Goal: Use online tool/utility: Use online tool/utility

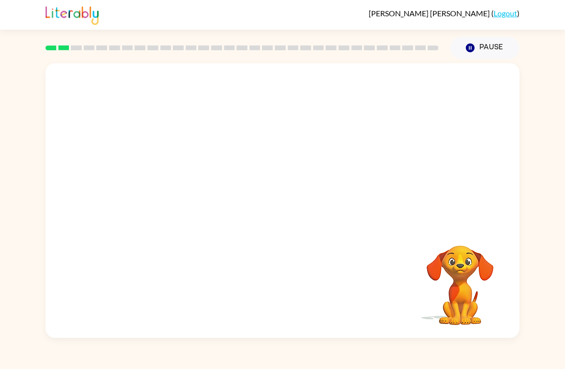
click at [258, 150] on video "Your browser must support playing .mp4 files to use Literably. Please try using…" at bounding box center [282, 144] width 474 height 162
click at [257, 149] on video "Your browser must support playing .mp4 files to use Literably. Please try using…" at bounding box center [282, 144] width 474 height 162
click at [306, 156] on video "Your browser must support playing .mp4 files to use Literably. Please try using…" at bounding box center [282, 144] width 474 height 162
click at [296, 196] on button "button" at bounding box center [282, 205] width 61 height 35
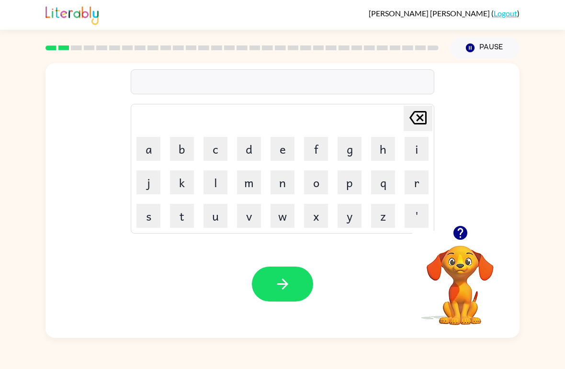
click at [210, 145] on button "c" at bounding box center [215, 149] width 24 height 24
click at [305, 177] on button "o" at bounding box center [316, 182] width 24 height 24
click at [221, 211] on button "u" at bounding box center [215, 216] width 24 height 24
click at [280, 177] on button "n" at bounding box center [282, 182] width 24 height 24
click at [182, 214] on button "t" at bounding box center [182, 216] width 24 height 24
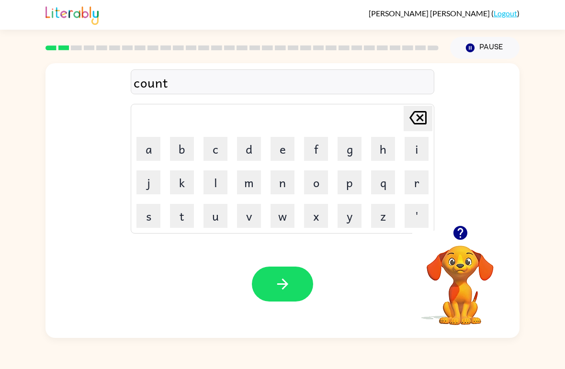
click at [293, 268] on button "button" at bounding box center [282, 284] width 61 height 35
click at [281, 291] on div at bounding box center [282, 284] width 61 height 35
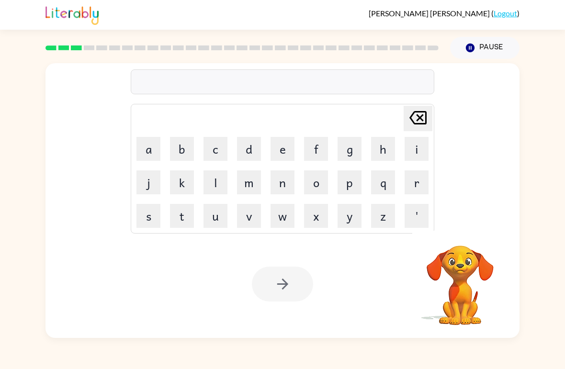
click at [216, 172] on button "l" at bounding box center [215, 182] width 24 height 24
click at [315, 182] on button "o" at bounding box center [316, 182] width 24 height 24
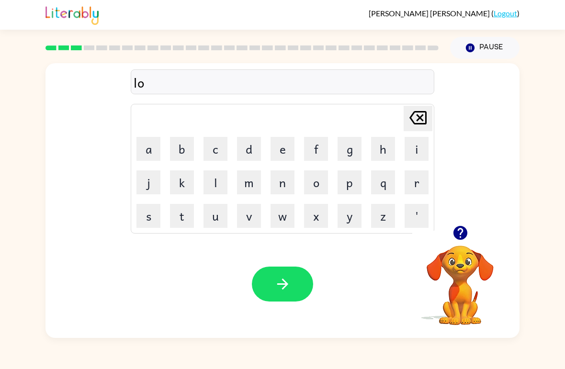
click at [220, 152] on button "c" at bounding box center [215, 149] width 24 height 24
click at [281, 147] on button "e" at bounding box center [282, 149] width 24 height 24
click at [409, 116] on icon "[PERSON_NAME] last character input" at bounding box center [417, 117] width 23 height 23
click at [411, 117] on icon at bounding box center [417, 117] width 17 height 13
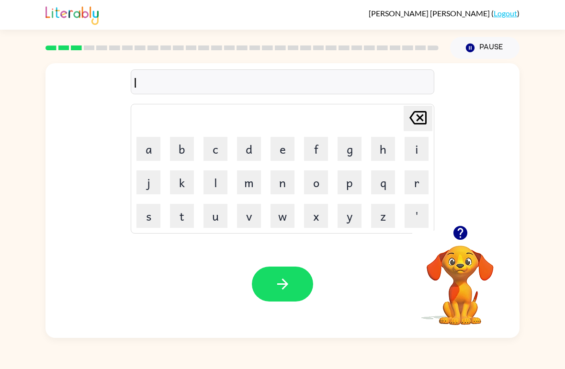
click at [412, 116] on icon at bounding box center [417, 117] width 17 height 13
click at [215, 187] on button "l" at bounding box center [215, 182] width 24 height 24
click at [311, 184] on button "o" at bounding box center [316, 182] width 24 height 24
click at [282, 220] on button "w" at bounding box center [282, 216] width 24 height 24
click at [210, 148] on button "c" at bounding box center [215, 149] width 24 height 24
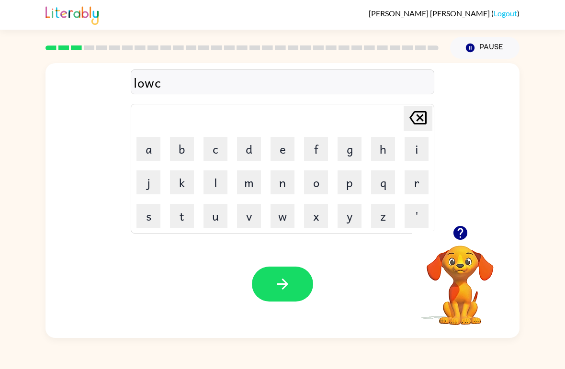
click at [290, 144] on button "e" at bounding box center [282, 149] width 24 height 24
click at [183, 214] on button "t" at bounding box center [182, 216] width 24 height 24
click at [283, 294] on button "button" at bounding box center [282, 284] width 61 height 35
click at [282, 293] on div at bounding box center [282, 284] width 61 height 35
click at [180, 216] on button "t" at bounding box center [182, 216] width 24 height 24
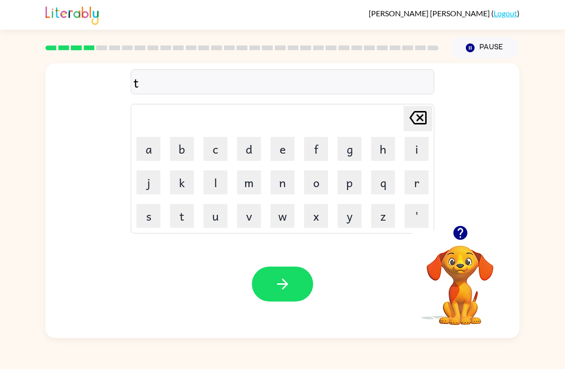
click at [280, 211] on button "w" at bounding box center [282, 216] width 24 height 24
click at [417, 131] on div "[PERSON_NAME] last character input" at bounding box center [417, 118] width 23 height 24
click at [285, 216] on button "w" at bounding box center [282, 216] width 24 height 24
click at [411, 148] on button "i" at bounding box center [417, 149] width 24 height 24
click at [281, 183] on button "n" at bounding box center [282, 182] width 24 height 24
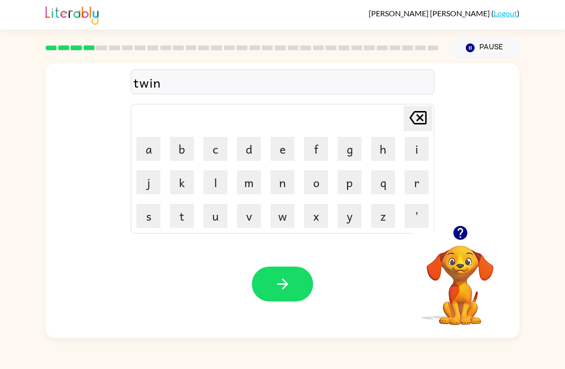
click at [275, 272] on button "button" at bounding box center [282, 284] width 61 height 35
click at [290, 180] on button "n" at bounding box center [282, 182] width 24 height 24
click at [287, 143] on button "e" at bounding box center [282, 149] width 24 height 24
click at [154, 141] on button "a" at bounding box center [148, 149] width 24 height 24
click at [416, 185] on button "r" at bounding box center [417, 182] width 24 height 24
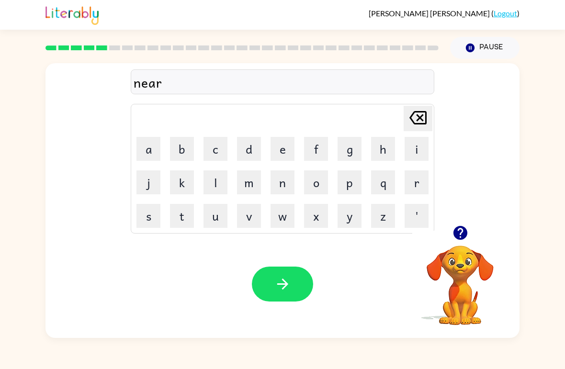
click at [224, 183] on button "l" at bounding box center [215, 182] width 24 height 24
click at [348, 205] on button "y" at bounding box center [350, 216] width 24 height 24
click at [266, 290] on button "button" at bounding box center [282, 284] width 61 height 35
click at [304, 299] on button "button" at bounding box center [282, 284] width 61 height 35
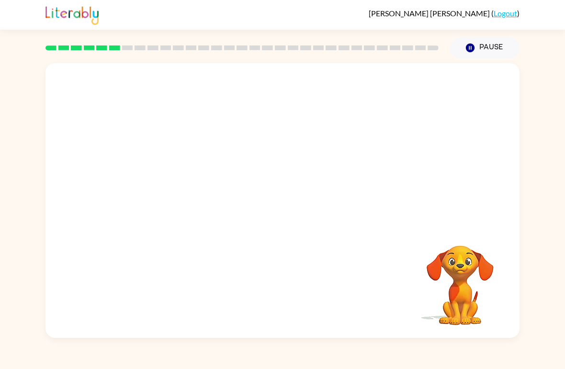
click at [460, 279] on video "Your browser must support playing .mp4 files to use Literably. Please try using…" at bounding box center [460, 279] width 96 height 96
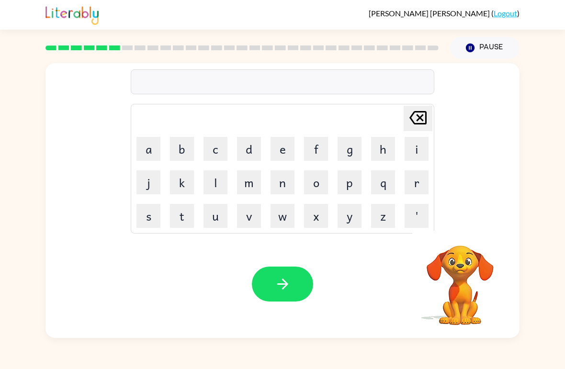
click at [188, 145] on button "b" at bounding box center [182, 149] width 24 height 24
click at [284, 147] on button "e" at bounding box center [282, 149] width 24 height 24
click at [149, 147] on button "a" at bounding box center [148, 149] width 24 height 24
click at [410, 145] on button "i" at bounding box center [417, 149] width 24 height 24
click at [245, 141] on button "d" at bounding box center [249, 149] width 24 height 24
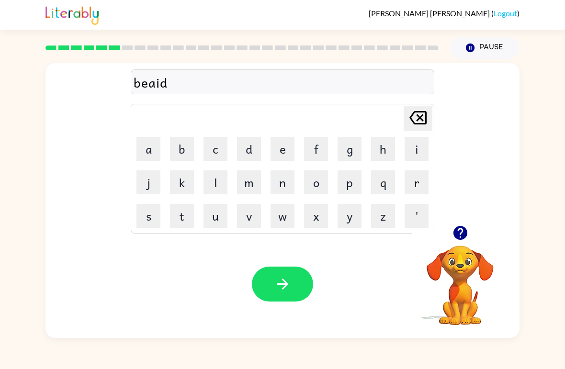
click at [285, 275] on button "button" at bounding box center [282, 284] width 61 height 35
click at [459, 239] on icon "button" at bounding box center [460, 233] width 14 height 14
click at [192, 216] on button "t" at bounding box center [182, 216] width 24 height 24
click at [410, 183] on button "r" at bounding box center [417, 182] width 24 height 24
click at [405, 156] on button "i" at bounding box center [417, 149] width 24 height 24
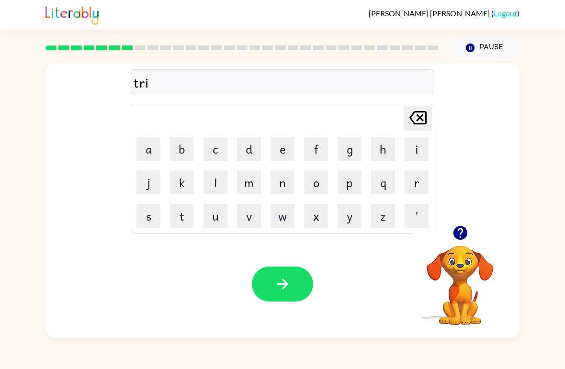
click at [223, 148] on button "c" at bounding box center [215, 149] width 24 height 24
click at [189, 180] on button "k" at bounding box center [182, 182] width 24 height 24
click at [209, 177] on button "l" at bounding box center [215, 182] width 24 height 24
click at [292, 156] on button "e" at bounding box center [282, 149] width 24 height 24
click at [301, 291] on button "button" at bounding box center [282, 284] width 61 height 35
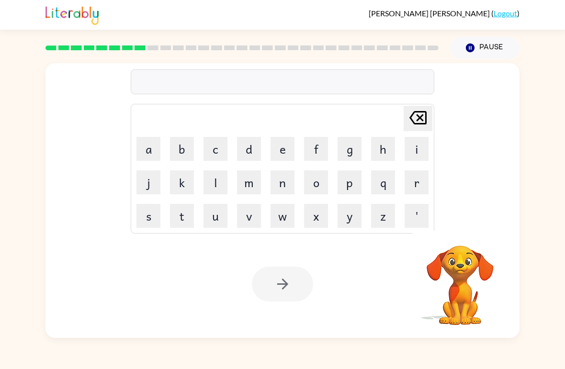
click at [199, 18] on div "[PERSON_NAME] ( Logout )" at bounding box center [282, 15] width 474 height 30
click at [246, 180] on button "m" at bounding box center [249, 182] width 24 height 24
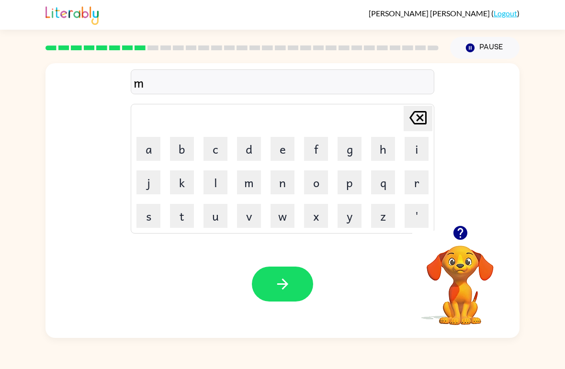
click at [418, 168] on td "r" at bounding box center [416, 182] width 33 height 33
click at [417, 145] on button "i" at bounding box center [417, 149] width 24 height 24
click at [417, 176] on button "r" at bounding box center [417, 182] width 24 height 24
click at [414, 150] on button "i" at bounding box center [417, 149] width 24 height 24
click at [212, 137] on button "c" at bounding box center [215, 149] width 24 height 24
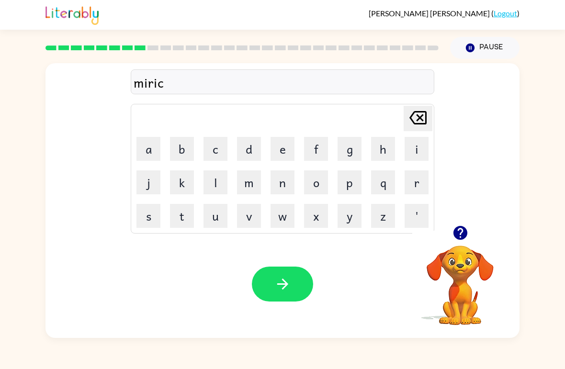
click at [141, 146] on button "a" at bounding box center [148, 149] width 24 height 24
click at [208, 160] on button "c" at bounding box center [215, 149] width 24 height 24
click at [422, 123] on icon "[PERSON_NAME] last character input" at bounding box center [417, 117] width 23 height 23
click at [208, 186] on button "l" at bounding box center [215, 182] width 24 height 24
click at [279, 280] on icon "button" at bounding box center [282, 284] width 17 height 17
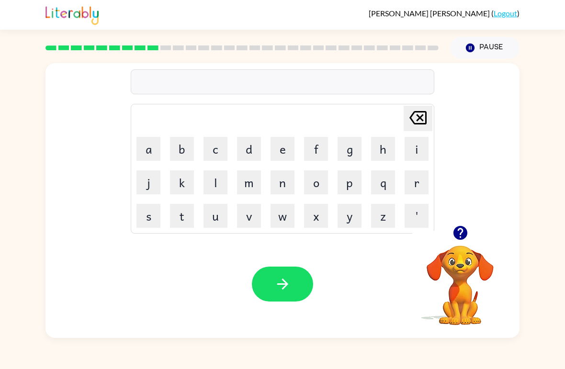
click at [453, 227] on icon "button" at bounding box center [460, 233] width 17 height 17
click at [281, 185] on button "n" at bounding box center [282, 182] width 24 height 24
click at [414, 139] on button "i" at bounding box center [417, 149] width 24 height 24
click at [289, 179] on button "n" at bounding box center [282, 182] width 24 height 24
click at [182, 135] on td "b" at bounding box center [182, 149] width 33 height 33
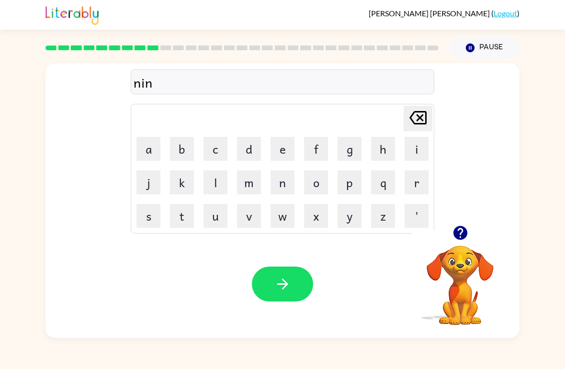
click at [171, 147] on button "b" at bounding box center [182, 149] width 24 height 24
click at [221, 187] on button "l" at bounding box center [215, 182] width 24 height 24
click at [290, 151] on button "e" at bounding box center [282, 149] width 24 height 24
click at [282, 280] on icon "button" at bounding box center [282, 284] width 17 height 17
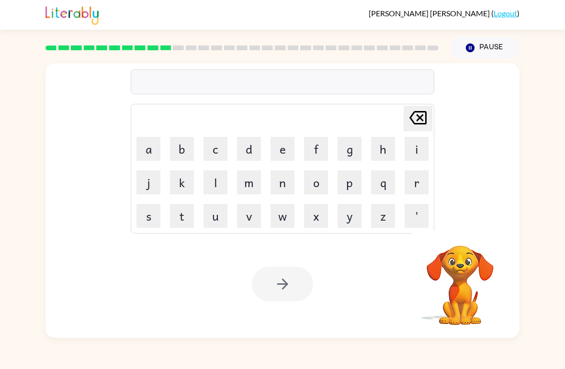
click at [223, 209] on button "u" at bounding box center [215, 216] width 24 height 24
click at [283, 178] on button "n" at bounding box center [282, 182] width 24 height 24
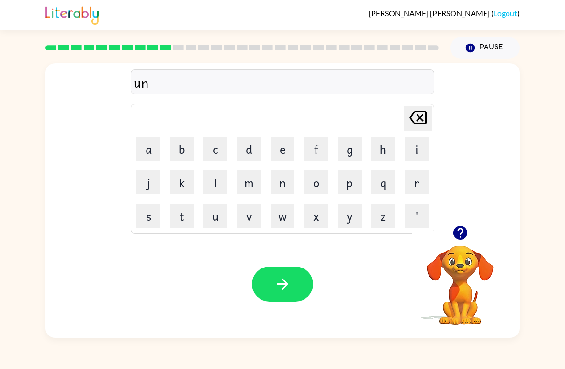
click at [319, 167] on td "o" at bounding box center [316, 182] width 33 height 33
click at [319, 144] on button "f" at bounding box center [316, 149] width 24 height 24
click at [316, 180] on button "o" at bounding box center [316, 182] width 24 height 24
click at [211, 179] on button "l" at bounding box center [215, 182] width 24 height 24
click at [248, 147] on button "d" at bounding box center [249, 149] width 24 height 24
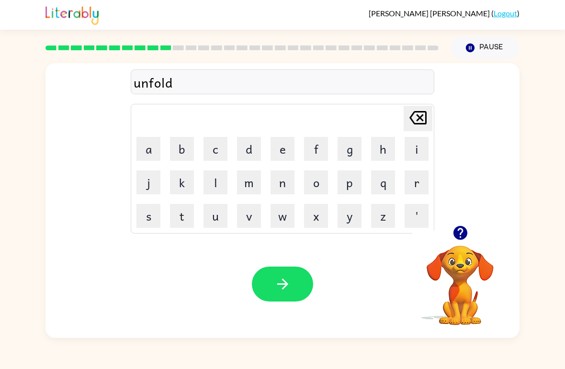
click at [269, 279] on button "button" at bounding box center [282, 284] width 61 height 35
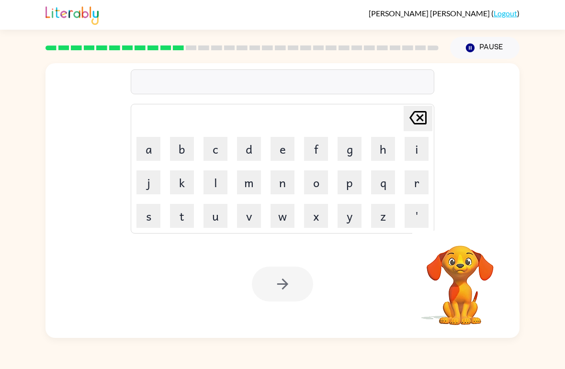
click at [246, 220] on button "v" at bounding box center [249, 216] width 24 height 24
click at [320, 180] on button "o" at bounding box center [316, 182] width 24 height 24
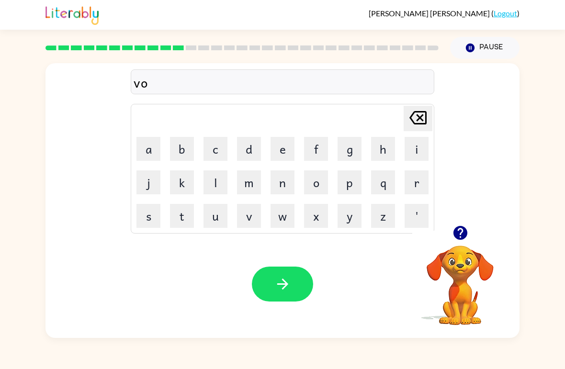
click at [457, 237] on icon "button" at bounding box center [460, 233] width 14 height 14
click at [180, 222] on button "t" at bounding box center [182, 216] width 24 height 24
click at [282, 144] on button "e" at bounding box center [282, 149] width 24 height 24
click at [298, 282] on button "button" at bounding box center [282, 284] width 61 height 35
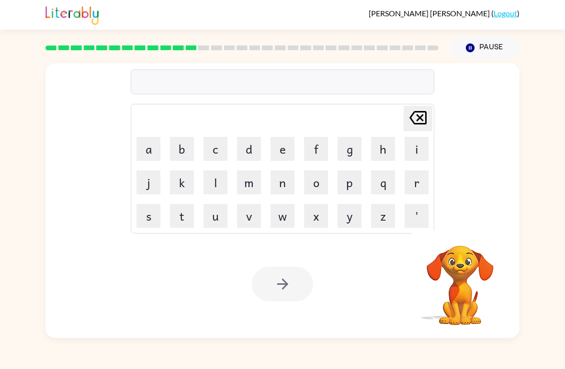
click at [191, 146] on button "b" at bounding box center [182, 149] width 24 height 24
click at [292, 144] on button "e" at bounding box center [282, 149] width 24 height 24
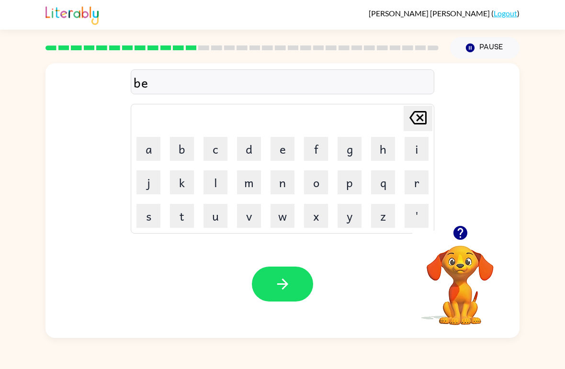
click at [245, 144] on button "d" at bounding box center [249, 149] width 24 height 24
click at [189, 206] on button "t" at bounding box center [182, 216] width 24 height 24
click at [414, 148] on button "i" at bounding box center [417, 149] width 24 height 24
click at [248, 180] on button "m" at bounding box center [249, 182] width 24 height 24
click at [278, 145] on button "e" at bounding box center [282, 149] width 24 height 24
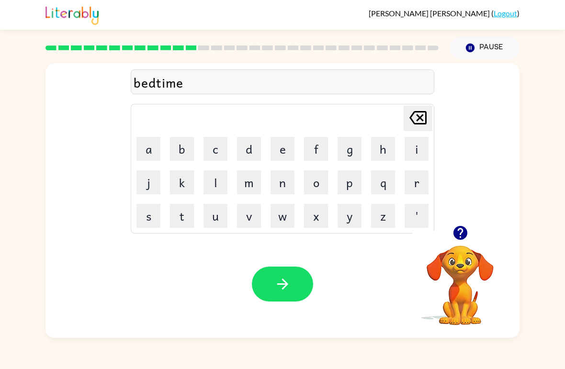
click at [294, 282] on button "button" at bounding box center [282, 284] width 61 height 35
click at [317, 146] on button "f" at bounding box center [316, 149] width 24 height 24
click at [407, 149] on button "i" at bounding box center [417, 149] width 24 height 24
click at [189, 207] on button "t" at bounding box center [182, 216] width 24 height 24
click at [279, 180] on button "n" at bounding box center [282, 182] width 24 height 24
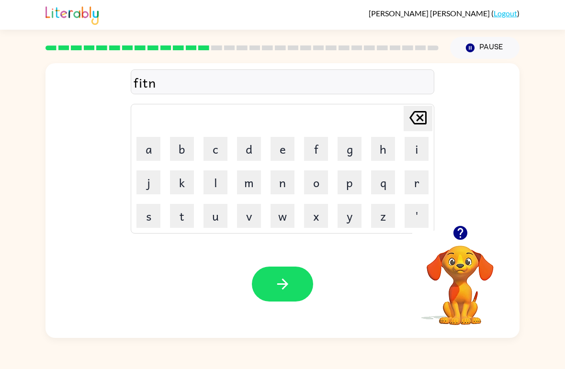
click at [281, 148] on button "e" at bounding box center [282, 149] width 24 height 24
click at [150, 215] on button "s" at bounding box center [148, 216] width 24 height 24
click at [149, 215] on button "s" at bounding box center [148, 216] width 24 height 24
click at [293, 279] on button "button" at bounding box center [282, 284] width 61 height 35
click at [250, 152] on button "d" at bounding box center [249, 149] width 24 height 24
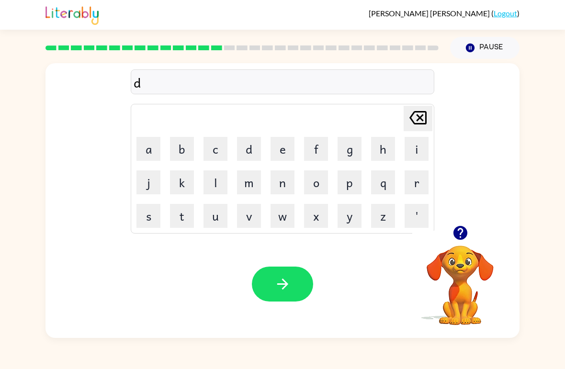
click at [289, 150] on button "e" at bounding box center [282, 149] width 24 height 24
click at [217, 177] on button "l" at bounding box center [215, 182] width 24 height 24
click at [291, 153] on button "e" at bounding box center [282, 149] width 24 height 24
click at [351, 212] on button "y" at bounding box center [350, 216] width 24 height 24
click at [300, 269] on button "button" at bounding box center [282, 284] width 61 height 35
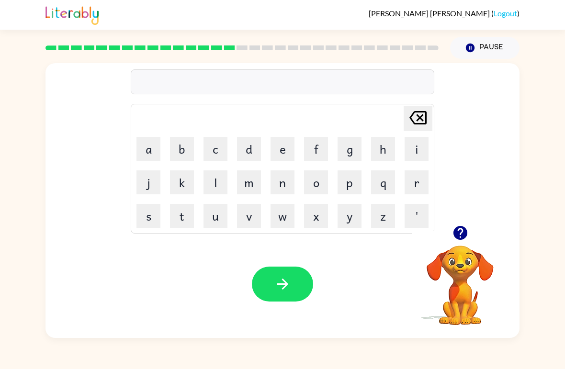
click at [195, 207] on td "t" at bounding box center [182, 216] width 33 height 33
click at [185, 217] on button "t" at bounding box center [182, 216] width 24 height 24
click at [219, 214] on button "u" at bounding box center [215, 216] width 24 height 24
click at [417, 175] on button "r" at bounding box center [417, 182] width 24 height 24
click at [280, 179] on button "n" at bounding box center [282, 182] width 24 height 24
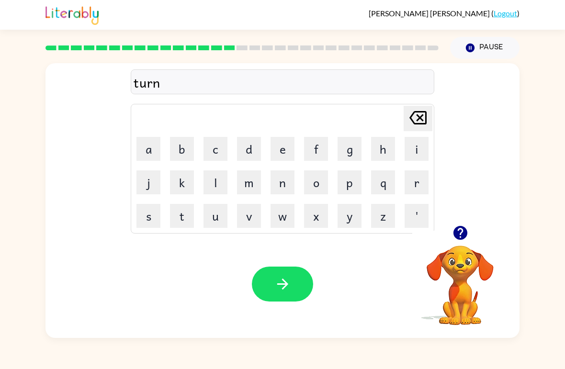
click at [306, 285] on button "button" at bounding box center [282, 284] width 61 height 35
click at [153, 212] on button "s" at bounding box center [148, 216] width 24 height 24
click at [282, 141] on button "e" at bounding box center [282, 149] width 24 height 24
click at [182, 221] on button "t" at bounding box center [182, 216] width 24 height 24
click at [280, 283] on icon "button" at bounding box center [282, 284] width 17 height 17
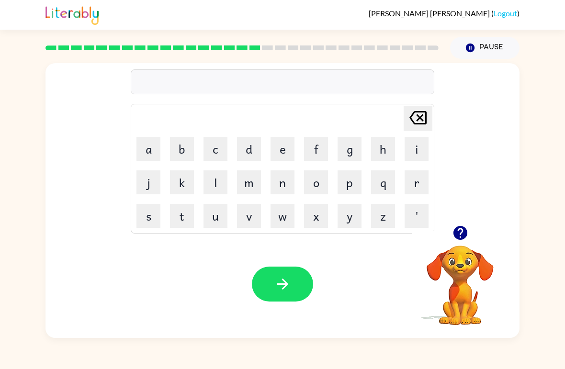
click at [191, 150] on button "b" at bounding box center [182, 149] width 24 height 24
click at [427, 177] on button "r" at bounding box center [417, 182] width 24 height 24
click at [418, 138] on button "i" at bounding box center [417, 149] width 24 height 24
click at [257, 185] on button "m" at bounding box center [249, 182] width 24 height 24
click at [419, 148] on button "i" at bounding box center [417, 149] width 24 height 24
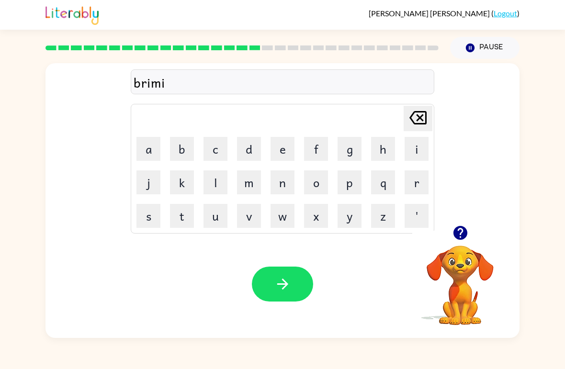
click at [290, 180] on button "n" at bounding box center [282, 182] width 24 height 24
click at [346, 152] on button "g" at bounding box center [350, 149] width 24 height 24
click at [280, 277] on icon "button" at bounding box center [282, 284] width 17 height 17
click at [357, 184] on button "p" at bounding box center [350, 182] width 24 height 24
click at [158, 143] on button "a" at bounding box center [148, 149] width 24 height 24
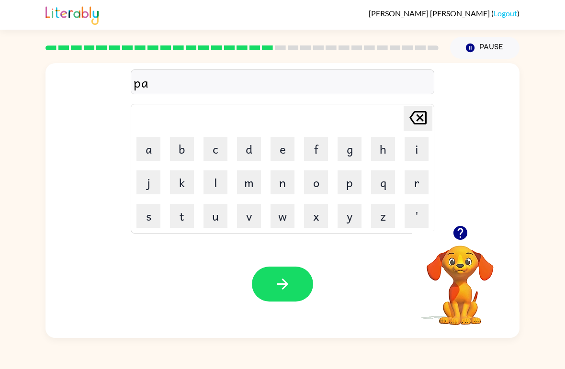
click at [157, 211] on button "s" at bounding box center [148, 216] width 24 height 24
click at [190, 214] on button "t" at bounding box center [182, 216] width 24 height 24
click at [219, 146] on button "c" at bounding box center [215, 149] width 24 height 24
click at [182, 182] on button "k" at bounding box center [182, 182] width 24 height 24
click at [422, 118] on icon "[PERSON_NAME] last character input" at bounding box center [417, 117] width 23 height 23
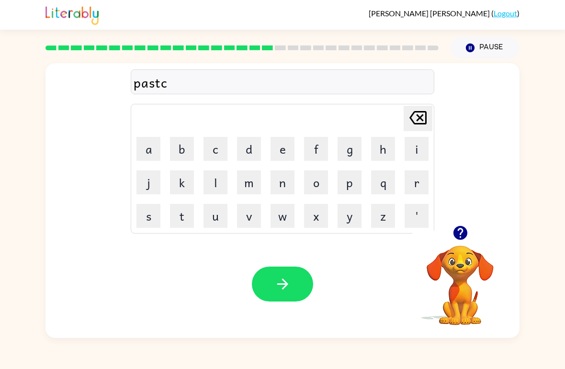
click at [423, 122] on icon "[PERSON_NAME] last character input" at bounding box center [417, 117] width 23 height 23
click at [425, 147] on button "i" at bounding box center [417, 149] width 24 height 24
click at [219, 150] on button "c" at bounding box center [215, 149] width 24 height 24
click at [186, 188] on button "k" at bounding box center [182, 182] width 24 height 24
click at [282, 274] on button "button" at bounding box center [282, 284] width 61 height 35
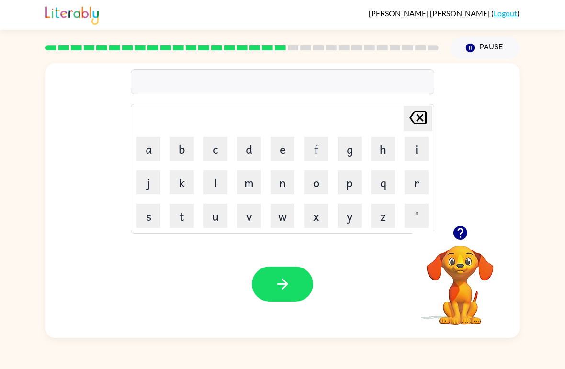
click at [175, 144] on button "b" at bounding box center [182, 149] width 24 height 24
click at [428, 145] on button "i" at bounding box center [417, 149] width 24 height 24
click at [158, 218] on button "s" at bounding box center [148, 216] width 24 height 24
click at [351, 185] on button "p" at bounding box center [350, 182] width 24 height 24
click at [139, 142] on button "a" at bounding box center [148, 149] width 24 height 24
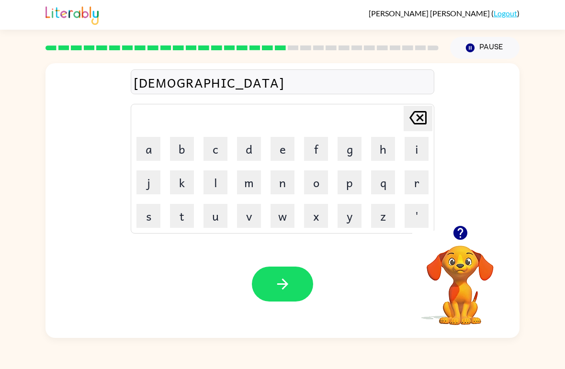
click at [217, 190] on button "l" at bounding box center [215, 182] width 24 height 24
click at [338, 205] on button "y" at bounding box center [350, 216] width 24 height 24
click at [423, 115] on icon at bounding box center [417, 117] width 17 height 13
click at [422, 115] on icon at bounding box center [417, 117] width 17 height 13
click at [421, 109] on icon "[PERSON_NAME] last character input" at bounding box center [417, 117] width 23 height 23
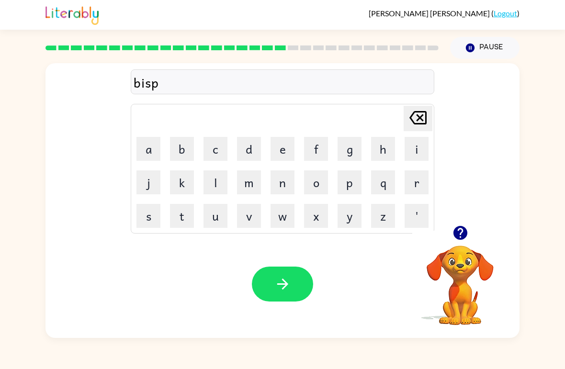
click at [226, 186] on button "l" at bounding box center [215, 182] width 24 height 24
click at [154, 141] on button "a" at bounding box center [148, 149] width 24 height 24
click at [346, 220] on button "y" at bounding box center [350, 216] width 24 height 24
click at [287, 287] on icon "button" at bounding box center [282, 284] width 17 height 17
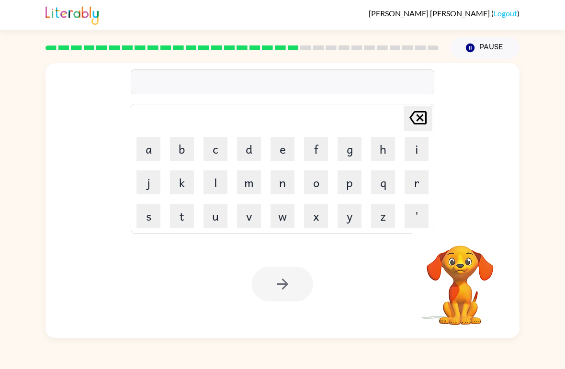
click at [275, 179] on button "n" at bounding box center [282, 182] width 24 height 24
click at [283, 287] on icon "button" at bounding box center [282, 284] width 17 height 17
click at [282, 287] on div at bounding box center [282, 284] width 61 height 35
click at [211, 143] on button "c" at bounding box center [215, 149] width 24 height 24
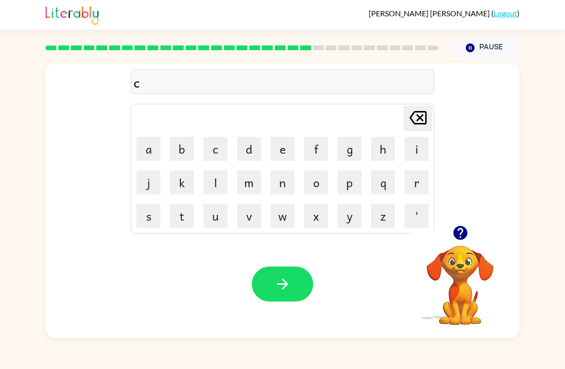
click at [469, 236] on button "button" at bounding box center [460, 233] width 24 height 24
click at [282, 184] on button "n" at bounding box center [282, 182] width 24 height 24
click at [281, 147] on button "e" at bounding box center [282, 149] width 24 height 24
click at [184, 207] on button "t" at bounding box center [182, 216] width 24 height 24
click at [419, 146] on button "i" at bounding box center [417, 149] width 24 height 24
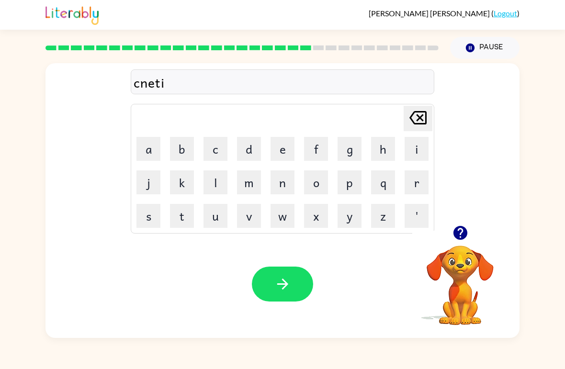
click at [348, 187] on button "p" at bounding box center [350, 182] width 24 height 24
click at [411, 149] on button "i" at bounding box center [417, 149] width 24 height 24
click at [187, 220] on button "t" at bounding box center [182, 216] width 24 height 24
click at [279, 274] on button "button" at bounding box center [282, 284] width 61 height 35
click at [410, 185] on button "r" at bounding box center [417, 182] width 24 height 24
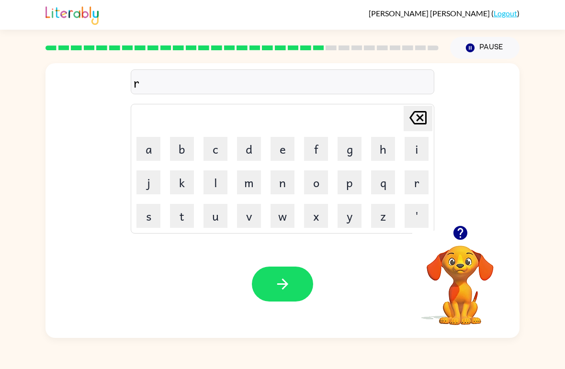
click at [154, 159] on button "a" at bounding box center [148, 149] width 24 height 24
click at [411, 143] on button "i" at bounding box center [417, 149] width 24 height 24
click at [284, 183] on button "n" at bounding box center [282, 182] width 24 height 24
click at [214, 148] on button "c" at bounding box center [215, 149] width 24 height 24
click at [321, 182] on button "o" at bounding box center [316, 182] width 24 height 24
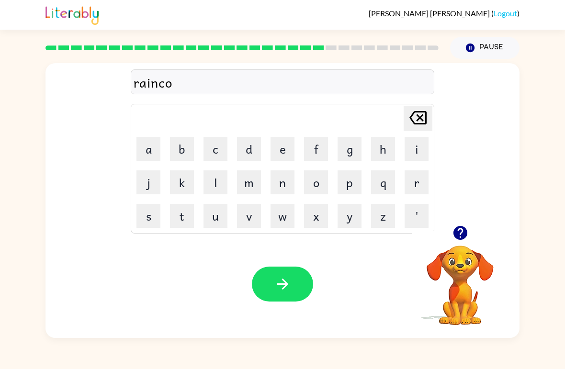
click at [155, 142] on button "a" at bounding box center [148, 149] width 24 height 24
click at [188, 206] on button "t" at bounding box center [182, 216] width 24 height 24
click at [291, 285] on button "button" at bounding box center [282, 284] width 61 height 35
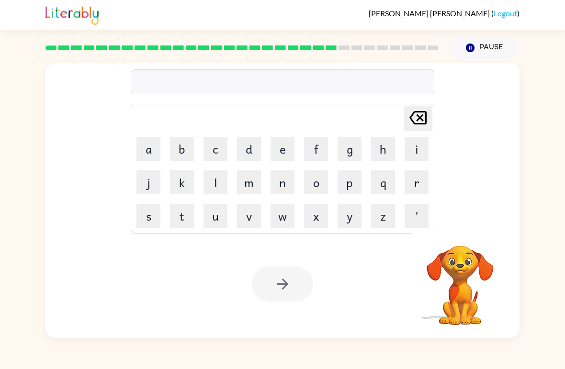
click at [251, 187] on button "m" at bounding box center [249, 182] width 24 height 24
click at [155, 155] on button "a" at bounding box center [148, 149] width 24 height 24
click at [416, 187] on button "r" at bounding box center [417, 182] width 24 height 24
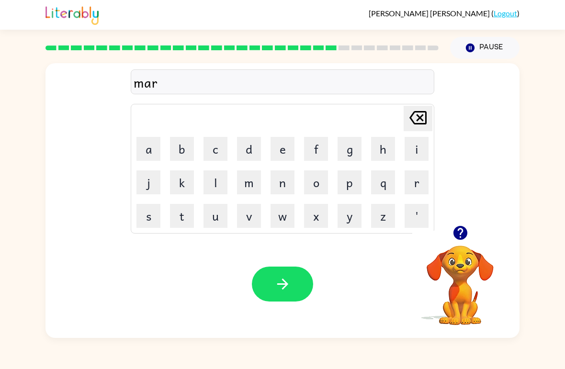
click at [282, 147] on button "e" at bounding box center [282, 149] width 24 height 24
click at [421, 124] on icon at bounding box center [417, 117] width 17 height 13
click at [424, 119] on icon "[PERSON_NAME] last character input" at bounding box center [417, 117] width 23 height 23
click at [413, 173] on button "r" at bounding box center [417, 182] width 24 height 24
click at [190, 183] on button "k" at bounding box center [182, 182] width 24 height 24
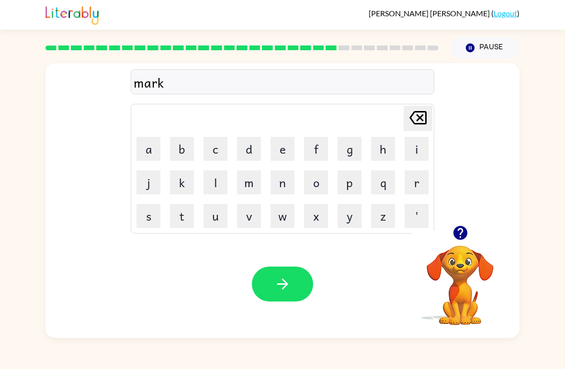
click at [289, 149] on button "e" at bounding box center [282, 149] width 24 height 24
click at [413, 182] on button "r" at bounding box center [417, 182] width 24 height 24
click at [293, 267] on button "button" at bounding box center [282, 284] width 61 height 35
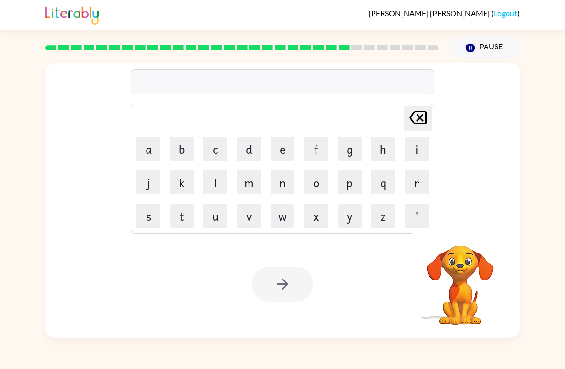
click at [308, 185] on button "o" at bounding box center [316, 182] width 24 height 24
click at [292, 282] on div at bounding box center [282, 284] width 61 height 35
click at [323, 217] on button "x" at bounding box center [316, 216] width 24 height 24
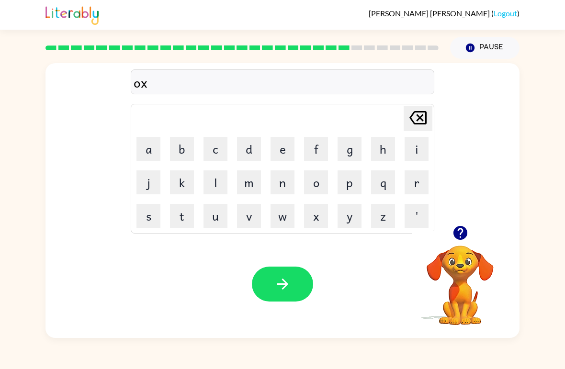
click at [425, 114] on icon at bounding box center [417, 117] width 17 height 13
click at [425, 117] on icon at bounding box center [417, 117] width 17 height 13
click at [157, 159] on button "a" at bounding box center [148, 149] width 24 height 24
click at [275, 275] on button "button" at bounding box center [282, 284] width 61 height 35
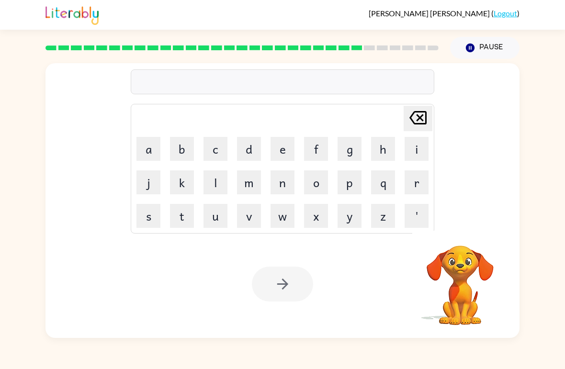
click at [563, 16] on div "[PERSON_NAME] ( Logout )" at bounding box center [282, 15] width 565 height 30
click at [339, 143] on button "g" at bounding box center [350, 149] width 24 height 24
click at [308, 176] on button "o" at bounding box center [316, 182] width 24 height 24
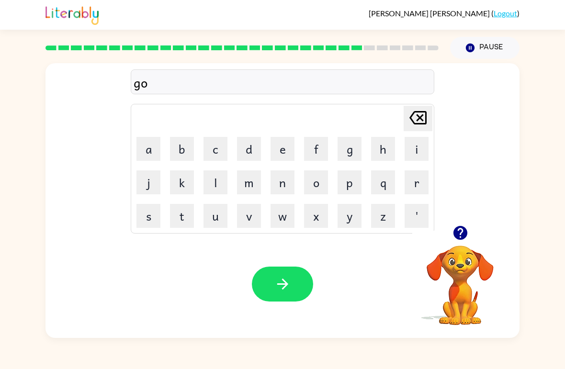
click at [186, 139] on button "b" at bounding box center [182, 149] width 24 height 24
click at [403, 148] on td "i" at bounding box center [416, 149] width 33 height 33
click at [419, 145] on button "i" at bounding box center [417, 149] width 24 height 24
click at [283, 184] on button "n" at bounding box center [282, 182] width 24 height 24
click at [281, 286] on icon "button" at bounding box center [282, 284] width 17 height 17
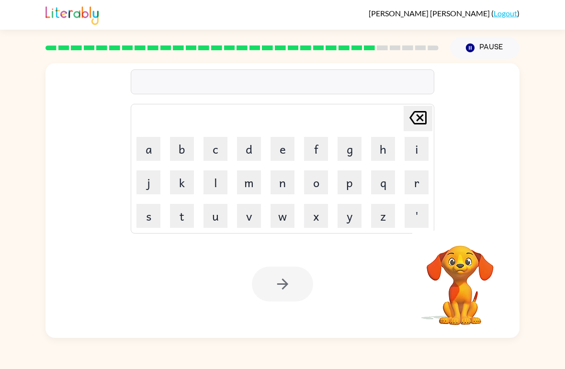
click at [355, 143] on button "g" at bounding box center [350, 149] width 24 height 24
click at [317, 184] on button "o" at bounding box center [316, 182] width 24 height 24
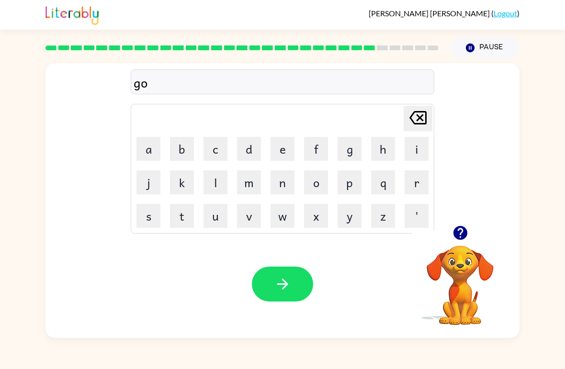
click at [187, 150] on button "b" at bounding box center [182, 149] width 24 height 24
click at [293, 150] on button "e" at bounding box center [282, 149] width 24 height 24
click at [418, 182] on button "r" at bounding box center [417, 182] width 24 height 24
click at [250, 179] on button "m" at bounding box center [249, 182] width 24 height 24
click at [283, 147] on button "e" at bounding box center [282, 149] width 24 height 24
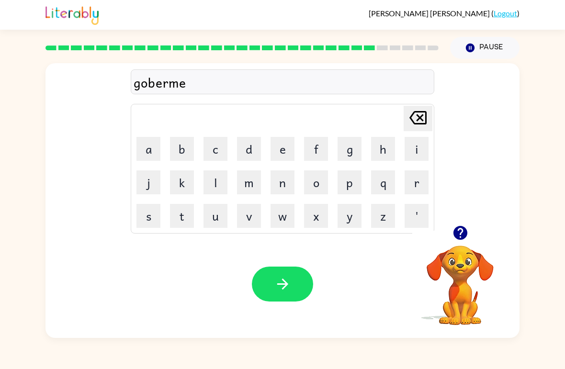
click at [293, 180] on button "n" at bounding box center [282, 182] width 24 height 24
click at [191, 216] on button "t" at bounding box center [182, 216] width 24 height 24
click at [286, 285] on icon "button" at bounding box center [282, 284] width 11 height 11
click at [323, 186] on button "o" at bounding box center [316, 182] width 24 height 24
click at [301, 282] on button "button" at bounding box center [282, 284] width 61 height 35
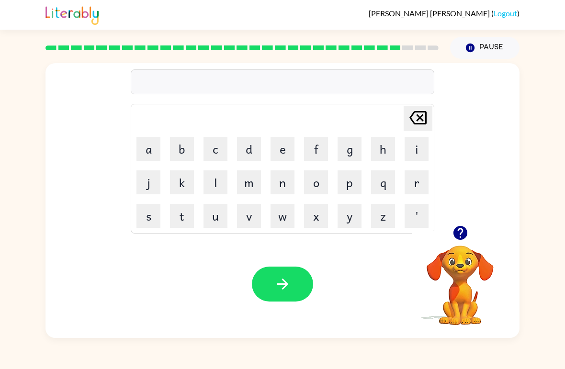
click at [284, 282] on icon "button" at bounding box center [282, 284] width 11 height 11
click at [148, 217] on button "s" at bounding box center [148, 216] width 24 height 24
click at [304, 282] on button "button" at bounding box center [282, 284] width 61 height 35
click at [318, 216] on button "x" at bounding box center [316, 216] width 24 height 24
click at [421, 121] on icon "[PERSON_NAME] last character input" at bounding box center [417, 117] width 23 height 23
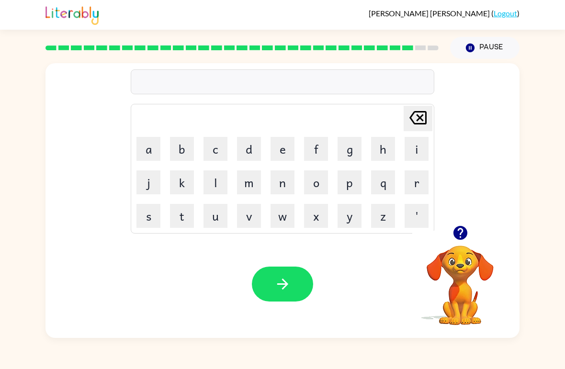
click at [290, 150] on button "e" at bounding box center [282, 149] width 24 height 24
click at [320, 227] on button "x" at bounding box center [316, 216] width 24 height 24
click at [281, 154] on button "e" at bounding box center [282, 149] width 24 height 24
click at [219, 171] on button "l" at bounding box center [215, 182] width 24 height 24
click at [267, 150] on td "e" at bounding box center [282, 149] width 33 height 33
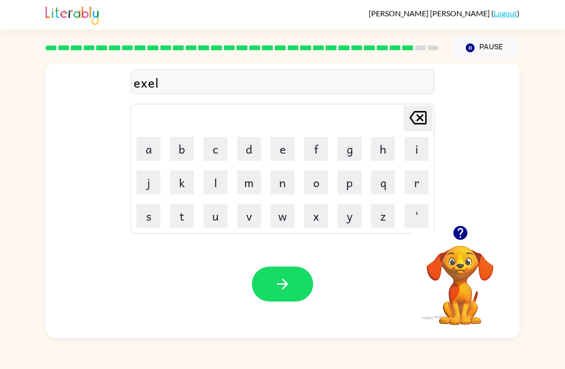
click at [279, 145] on button "e" at bounding box center [282, 149] width 24 height 24
click at [286, 180] on button "n" at bounding box center [282, 182] width 24 height 24
click at [179, 211] on button "t" at bounding box center [182, 216] width 24 height 24
click at [275, 282] on icon "button" at bounding box center [282, 284] width 17 height 17
click at [148, 189] on button "j" at bounding box center [148, 182] width 24 height 24
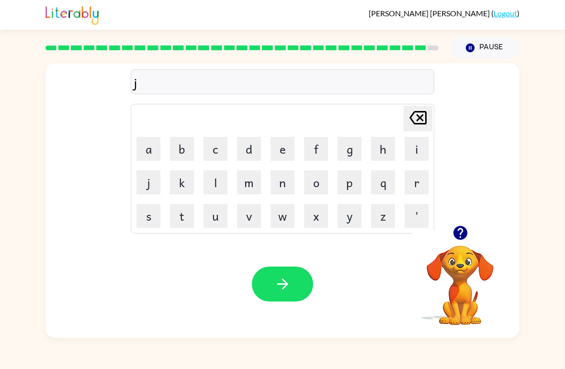
click at [313, 183] on button "o" at bounding box center [316, 182] width 24 height 24
click at [191, 151] on button "b" at bounding box center [182, 149] width 24 height 24
click at [280, 148] on button "e" at bounding box center [282, 149] width 24 height 24
click at [408, 185] on button "r" at bounding box center [417, 182] width 24 height 24
click at [177, 184] on button "k" at bounding box center [182, 182] width 24 height 24
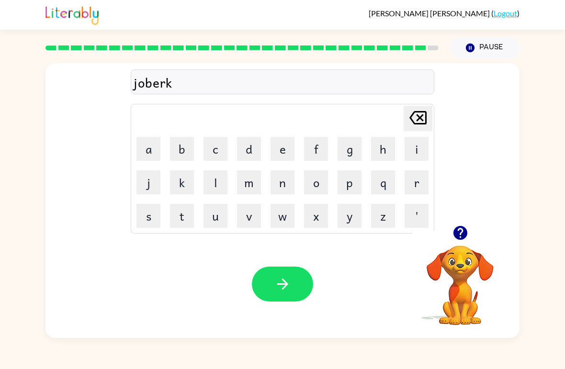
click at [286, 151] on button "e" at bounding box center [282, 149] width 24 height 24
click at [422, 180] on button "r" at bounding box center [417, 182] width 24 height 24
click at [295, 263] on div "Your browser must support playing .mp4 files to use Literably. Please try using…" at bounding box center [282, 284] width 474 height 108
click at [260, 262] on div "Your browser must support playing .mp4 files to use Literably. Please try using…" at bounding box center [282, 284] width 474 height 108
click at [285, 281] on icon "button" at bounding box center [282, 284] width 17 height 17
